Goal: Task Accomplishment & Management: Complete application form

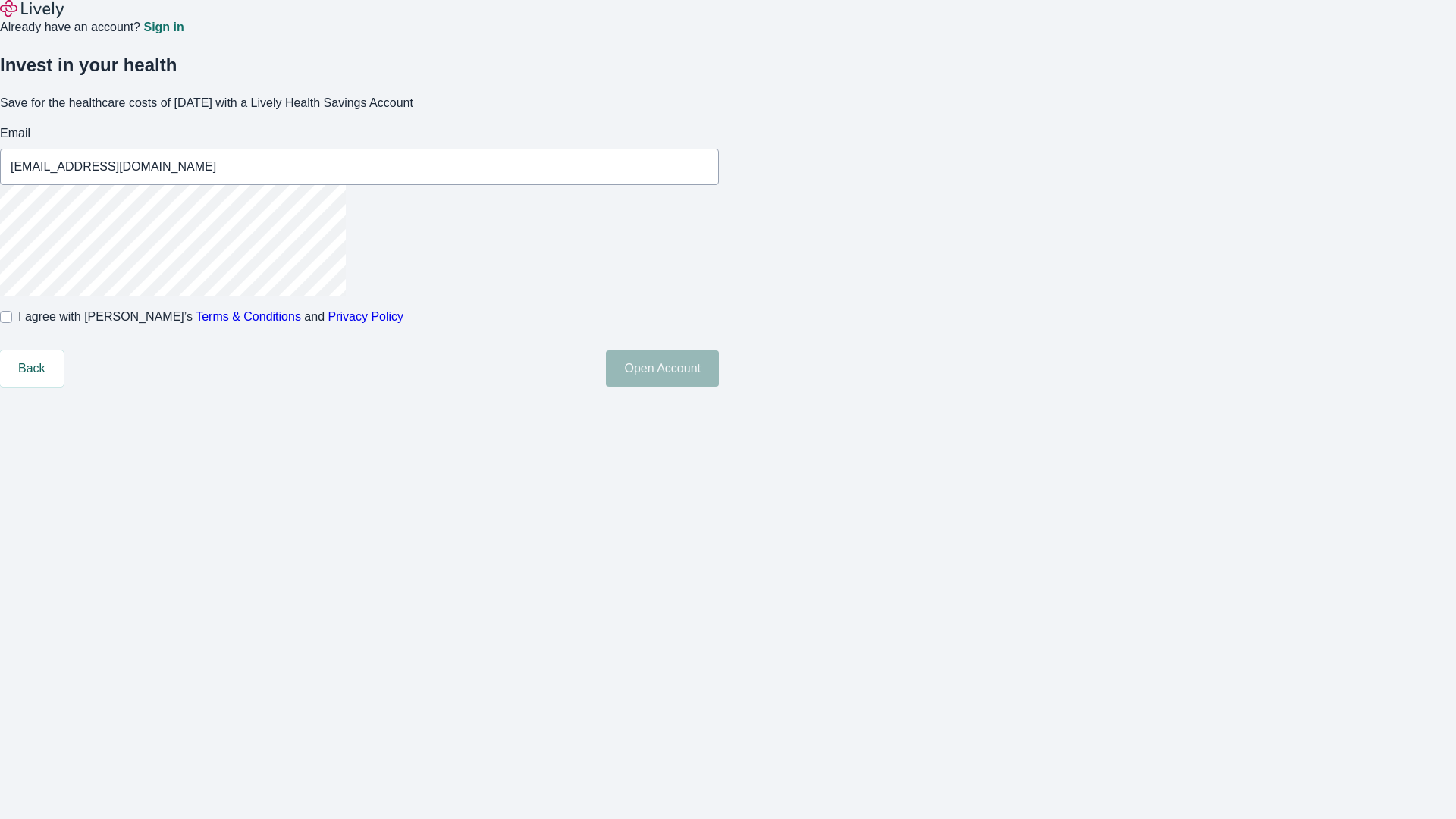
click at [12, 323] on input "I agree with Lively’s Terms & Conditions and Privacy Policy" at bounding box center [5, 316] width 12 height 12
checkbox input "true"
click at [719, 386] on button "Open Account" at bounding box center [663, 368] width 113 height 36
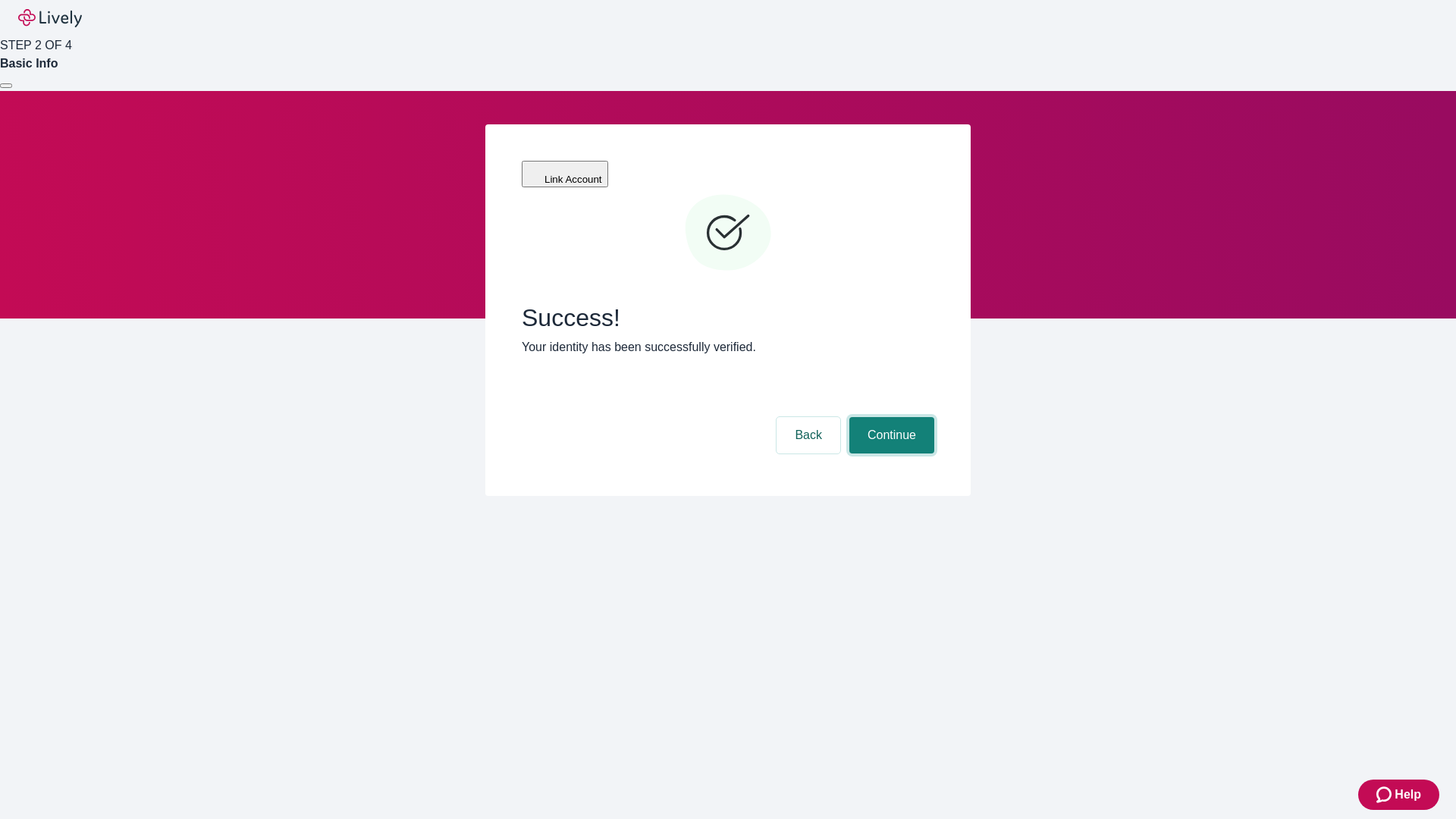
click at [890, 417] on button "Continue" at bounding box center [892, 435] width 85 height 36
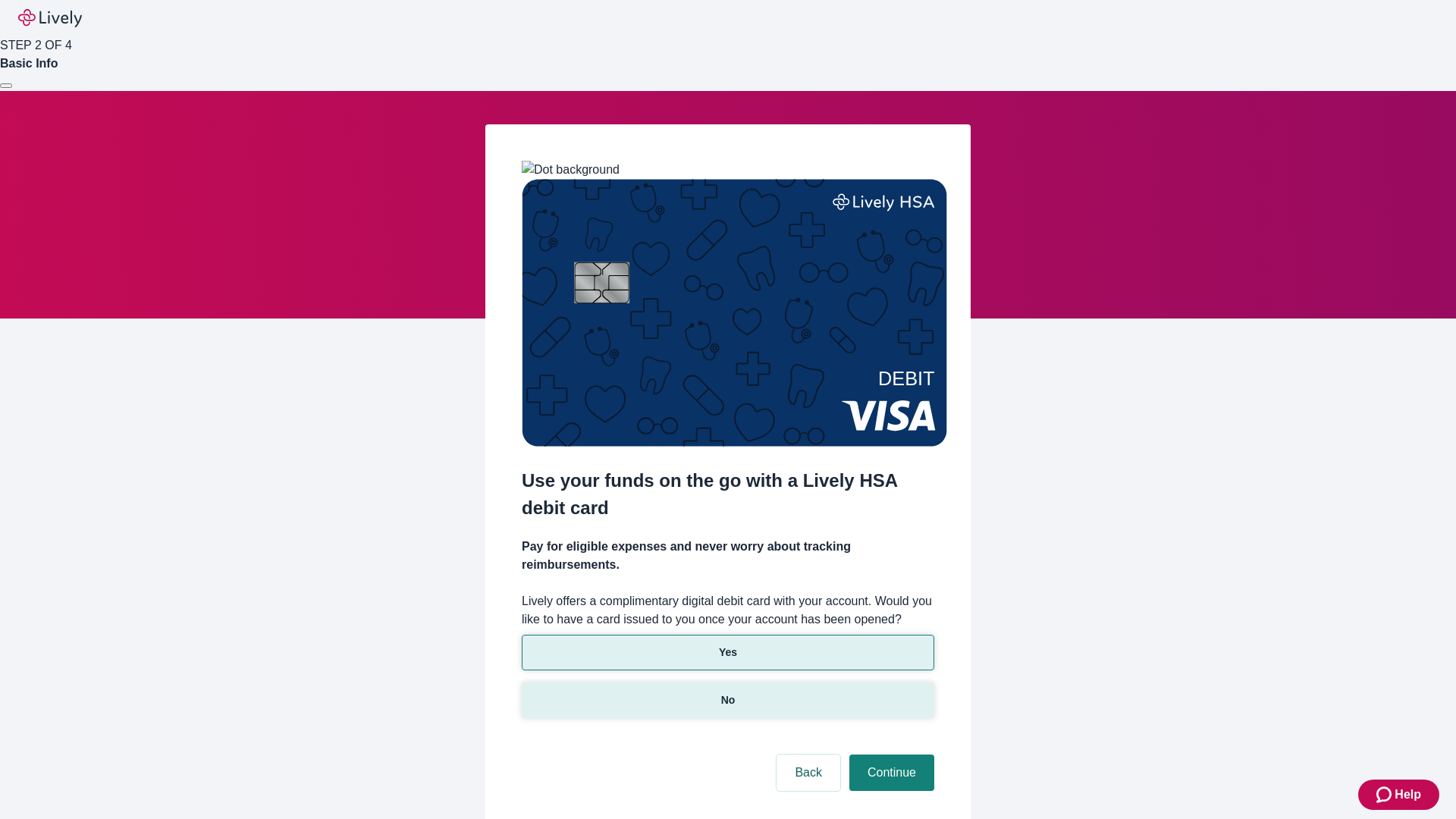
click at [727, 693] on p "No" at bounding box center [728, 700] width 14 height 16
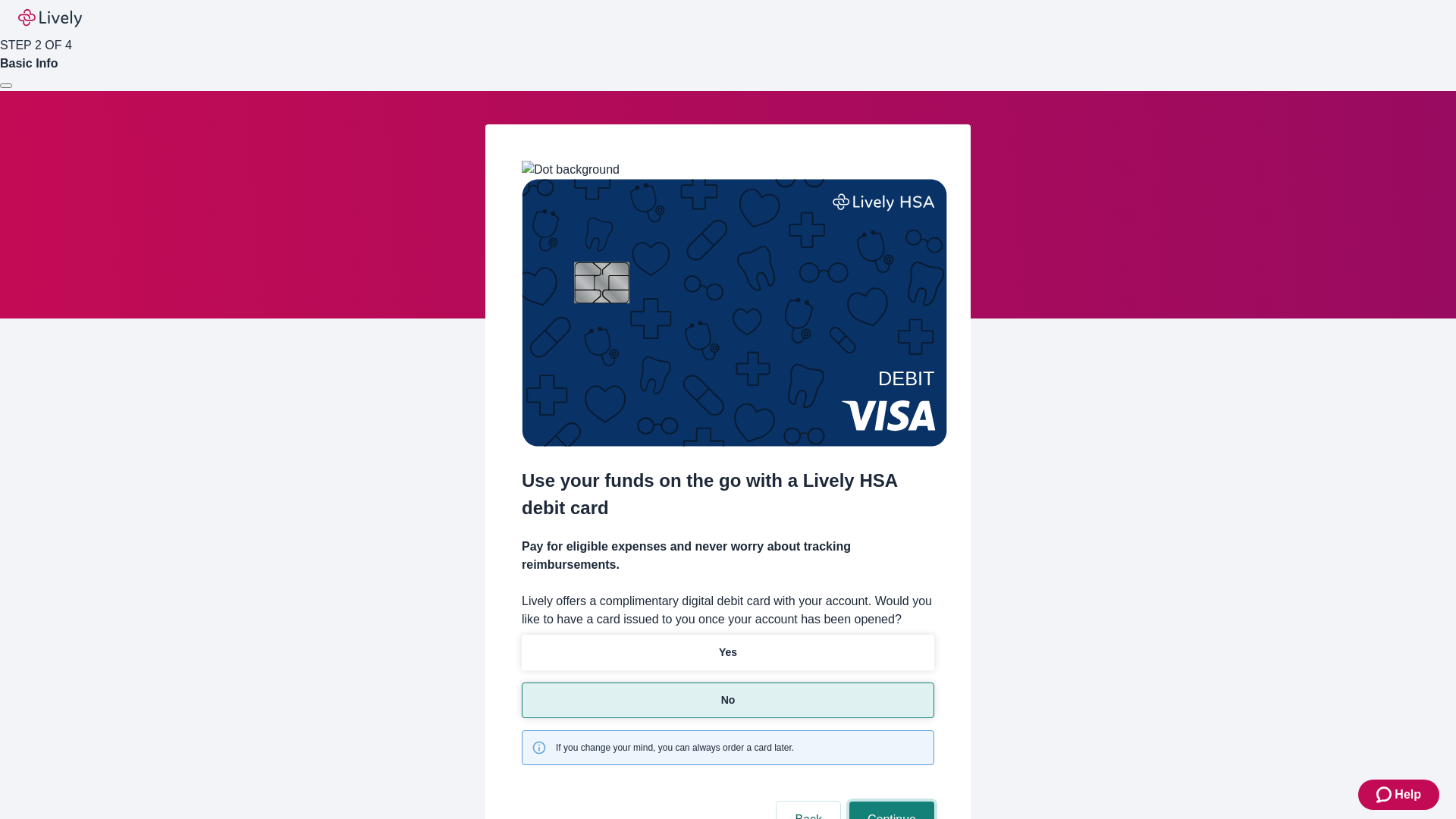
click at [890, 802] on button "Continue" at bounding box center [892, 820] width 85 height 36
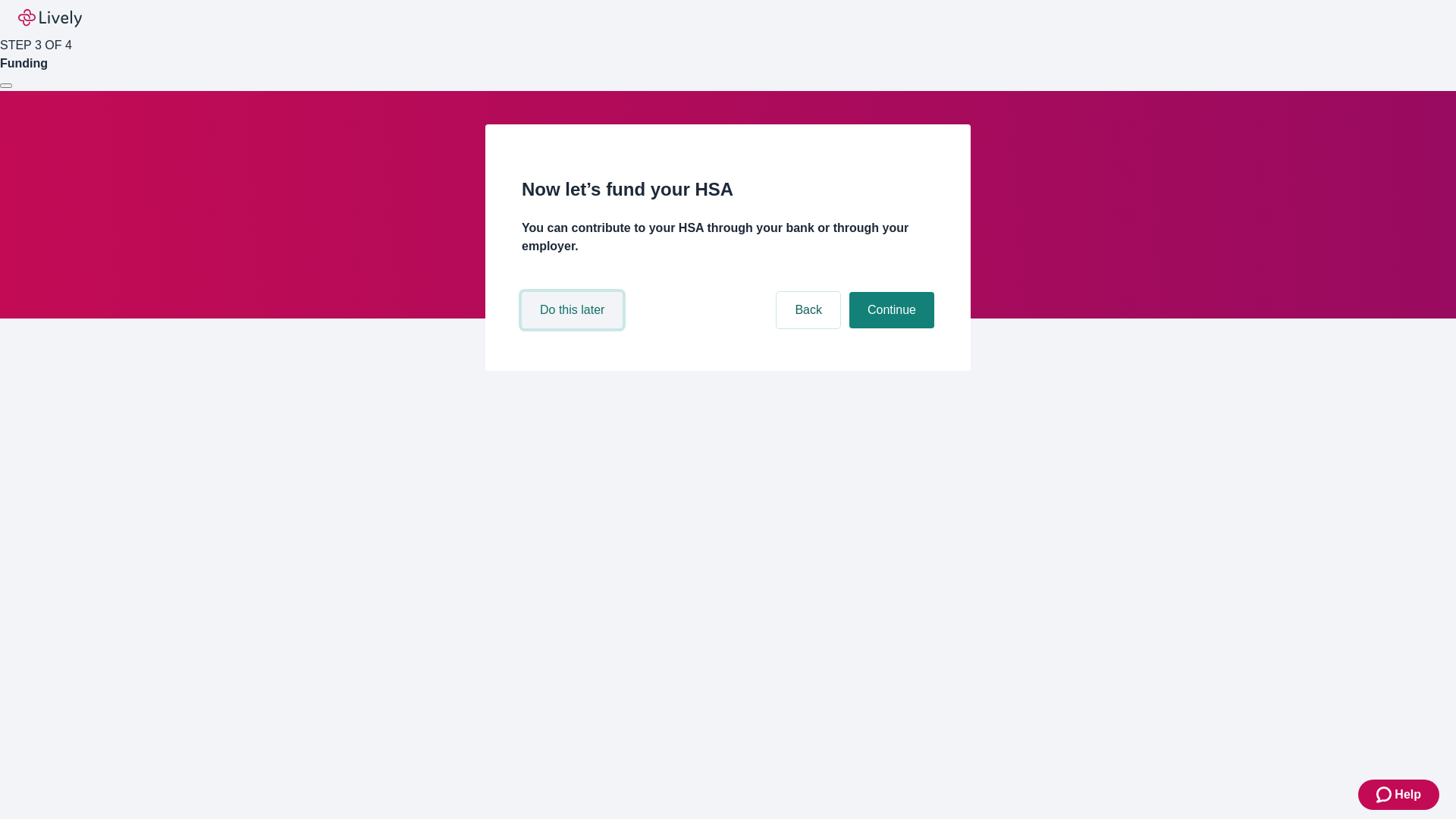
click at [574, 328] on button "Do this later" at bounding box center [572, 310] width 101 height 36
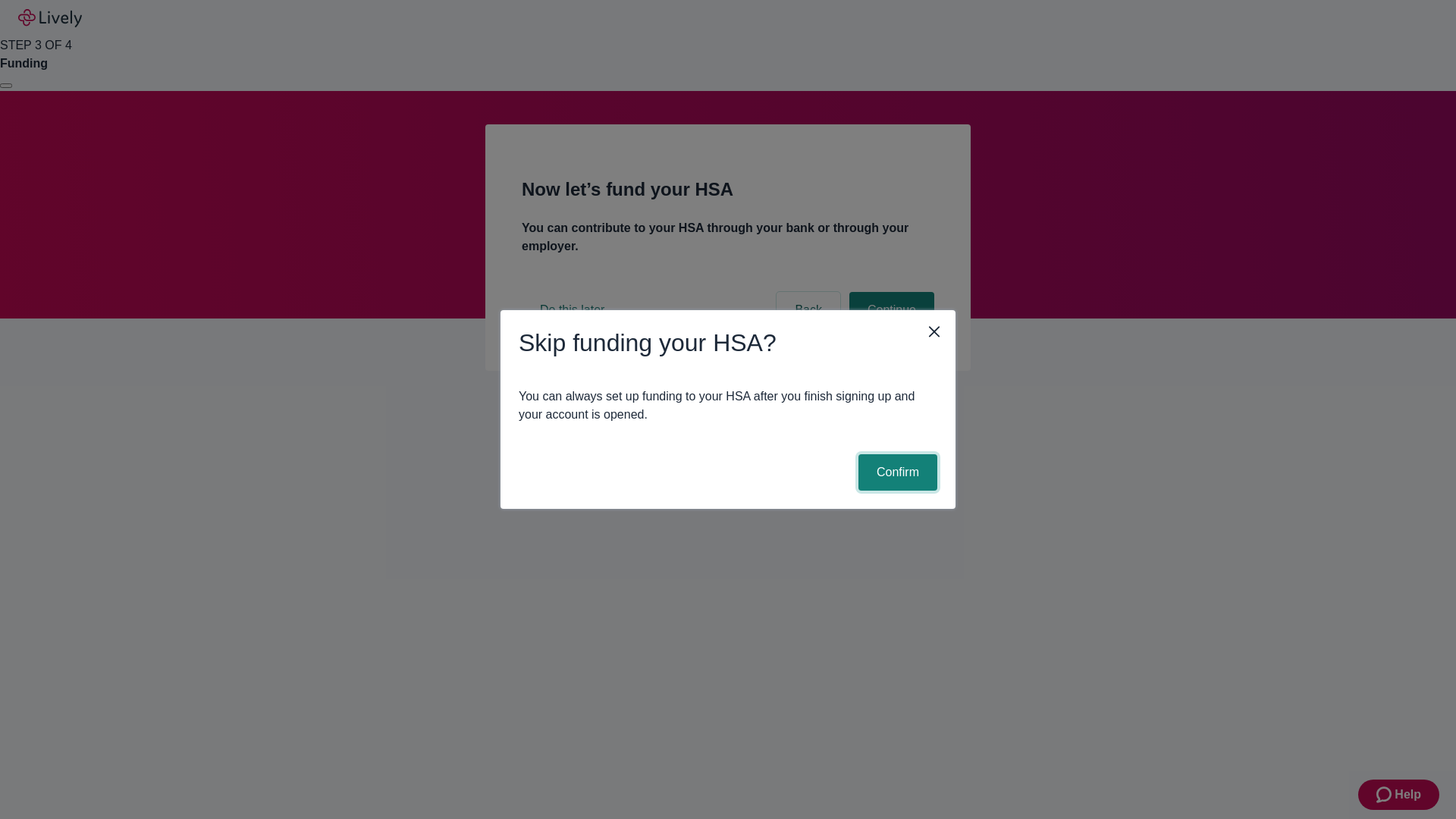
click at [895, 473] on button "Confirm" at bounding box center [898, 472] width 79 height 36
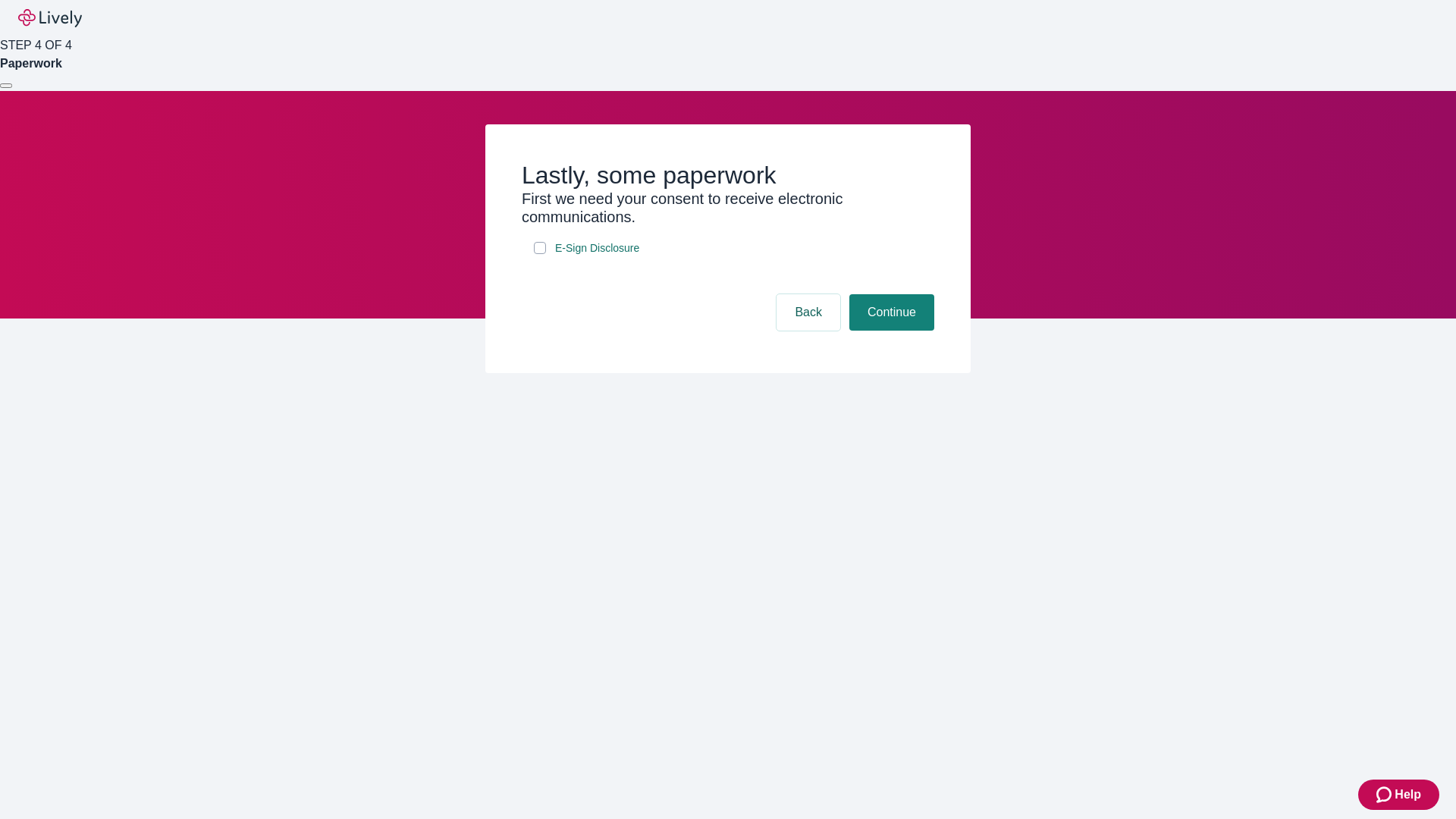
click at [540, 254] on input "E-Sign Disclosure" at bounding box center [540, 247] width 12 height 12
checkbox input "true"
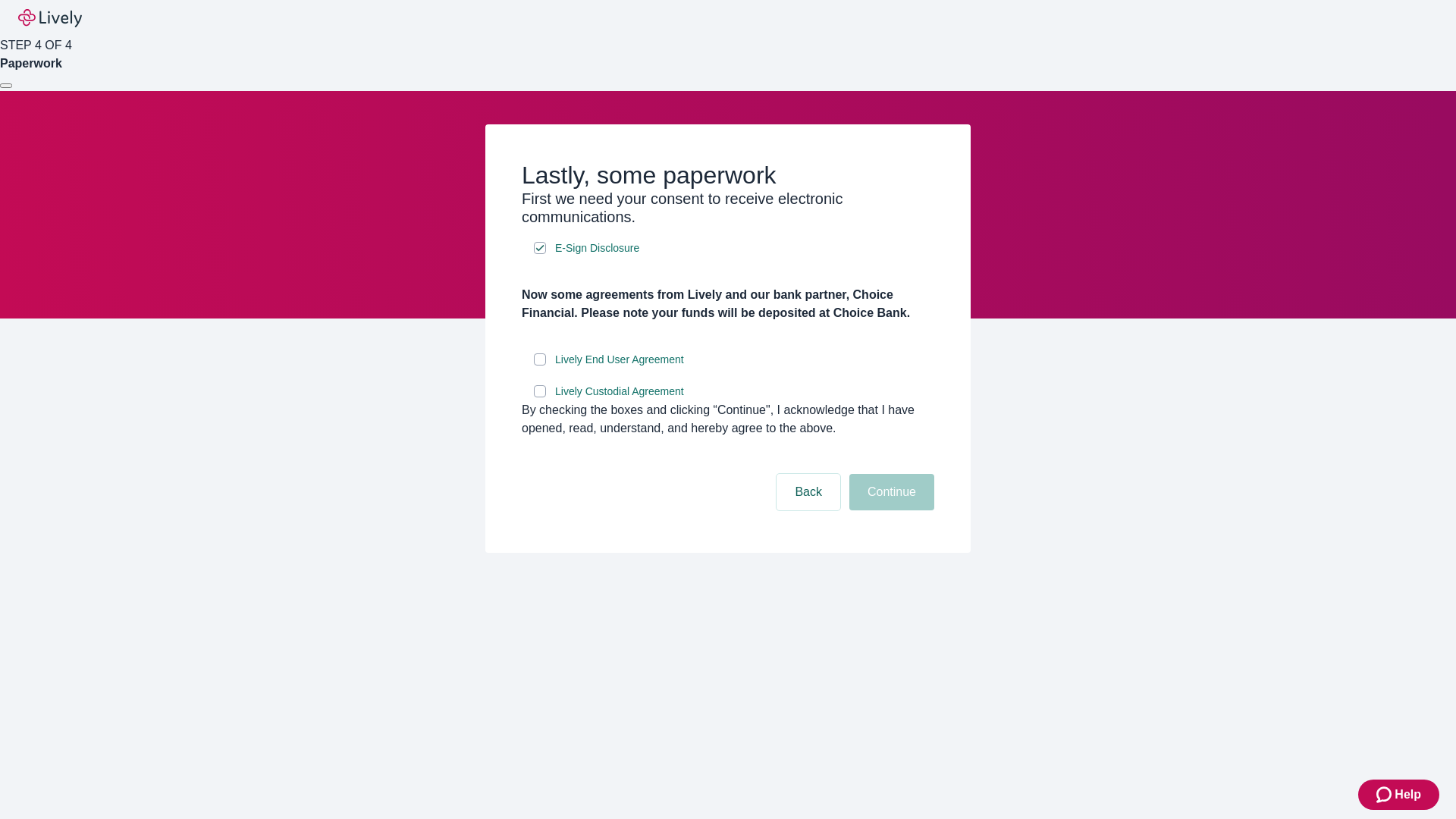
click at [540, 365] on input "Lively End User Agreement" at bounding box center [540, 359] width 12 height 12
checkbox input "true"
click at [540, 397] on input "Lively Custodial Agreement" at bounding box center [540, 391] width 12 height 12
checkbox input "true"
click at [890, 510] on button "Continue" at bounding box center [892, 492] width 85 height 36
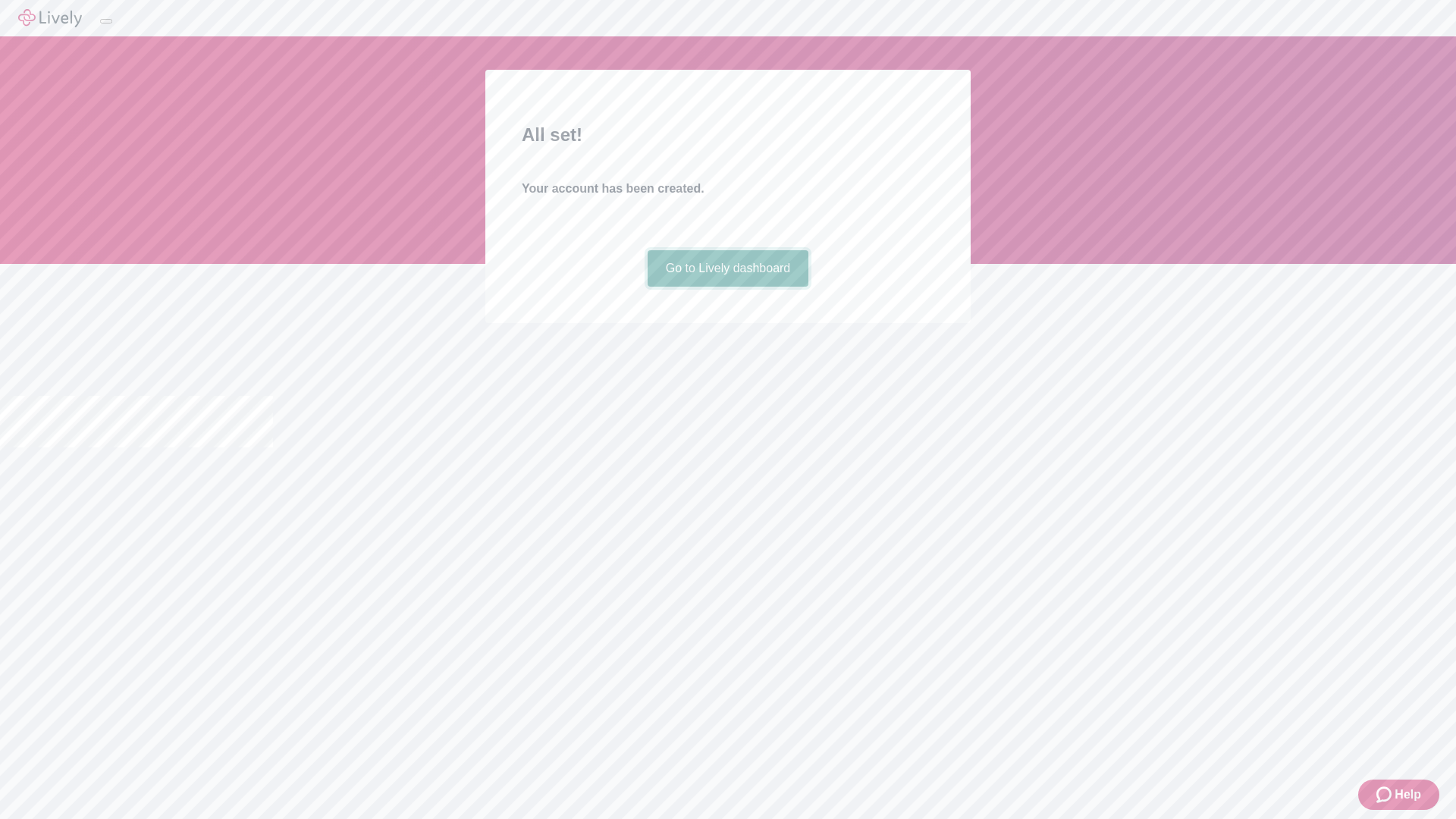
click at [727, 287] on link "Go to Lively dashboard" at bounding box center [729, 269] width 162 height 36
